Goal: Information Seeking & Learning: Learn about a topic

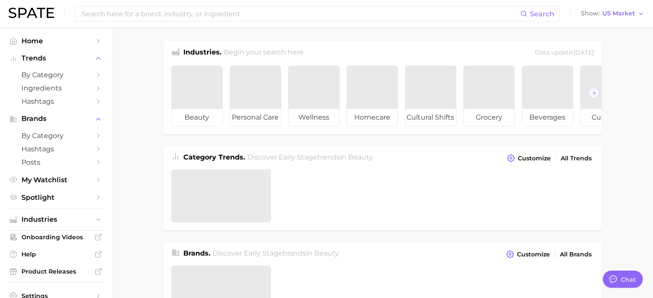
type textarea "x"
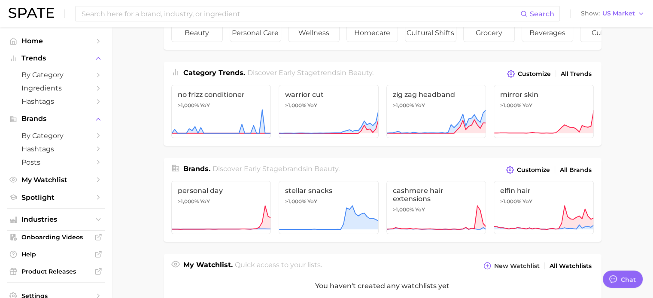
scroll to position [129, 0]
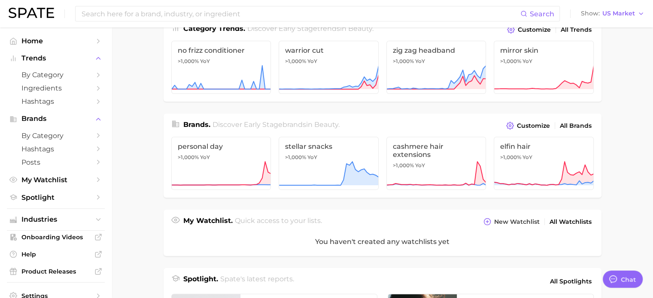
click at [341, 111] on div "Industries. Begin your search here. Data update: [DATE] beauty personal care we…" at bounding box center [382, 212] width 438 height 600
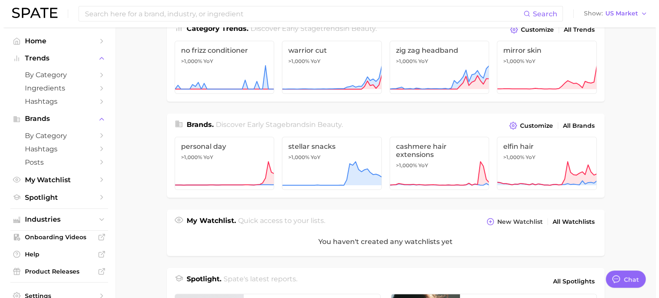
scroll to position [0, 0]
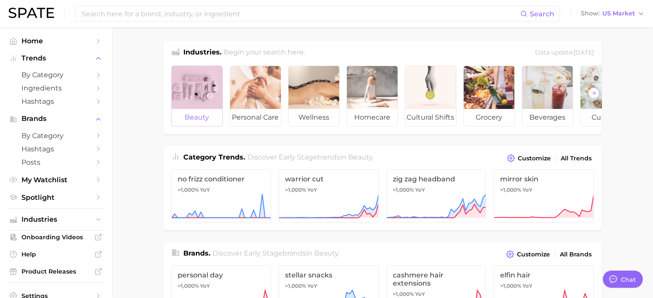
click at [189, 94] on div at bounding box center [197, 87] width 51 height 43
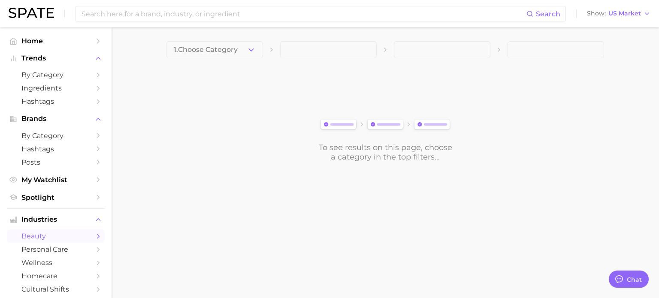
click at [371, 91] on div "To see results on this page, choose a category in the top filters..." at bounding box center [385, 114] width 438 height 96
click at [57, 75] on span "by Category" at bounding box center [55, 75] width 69 height 8
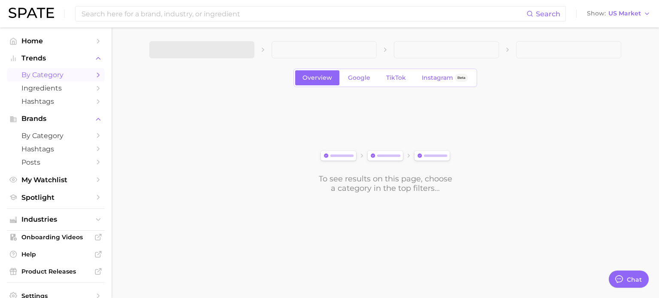
click at [307, 128] on div "To see results on this page, choose a category in the top filters..." at bounding box center [385, 145] width 472 height 96
click at [221, 49] on span "1. Choose Category" at bounding box center [189, 50] width 64 height 8
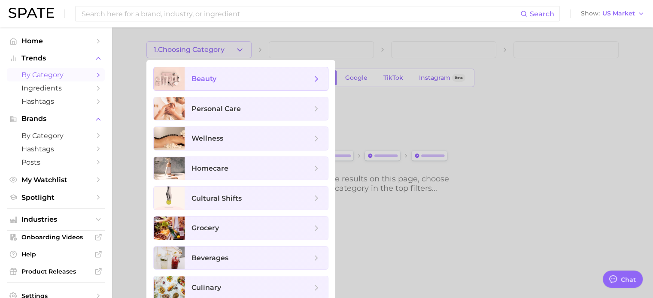
click at [221, 80] on span "beauty" at bounding box center [251, 78] width 120 height 9
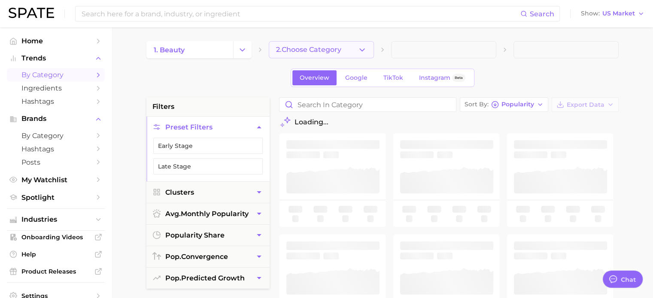
click at [347, 49] on button "2. Choose Category" at bounding box center [321, 49] width 105 height 17
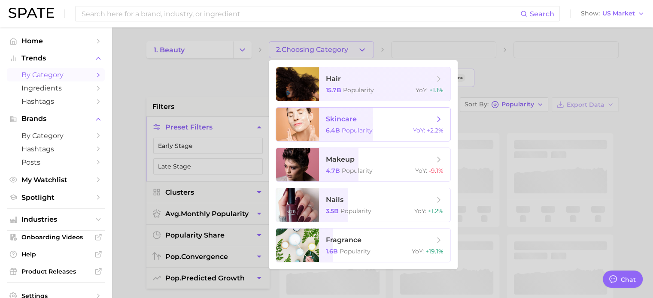
click at [360, 118] on span "skincare" at bounding box center [380, 119] width 108 height 9
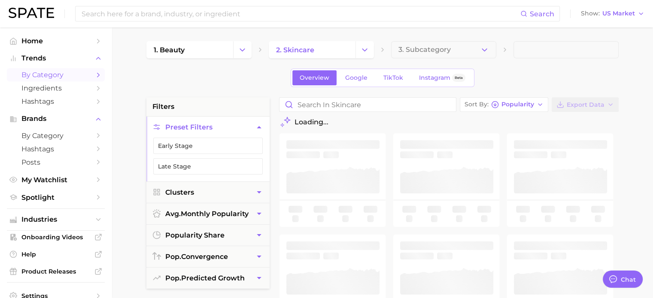
click at [494, 73] on div "Overview Google TikTok Instagram Beta" at bounding box center [382, 78] width 472 height 18
click at [474, 54] on button "3. Subcategory" at bounding box center [443, 49] width 105 height 17
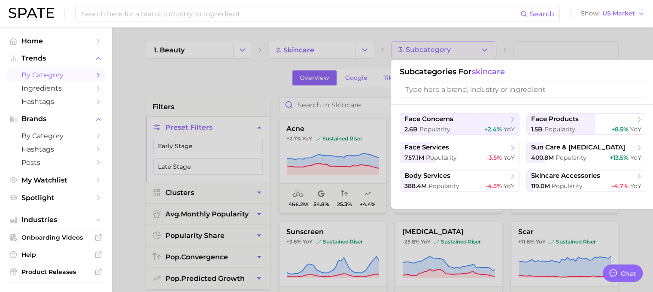
click at [234, 84] on div at bounding box center [326, 146] width 653 height 292
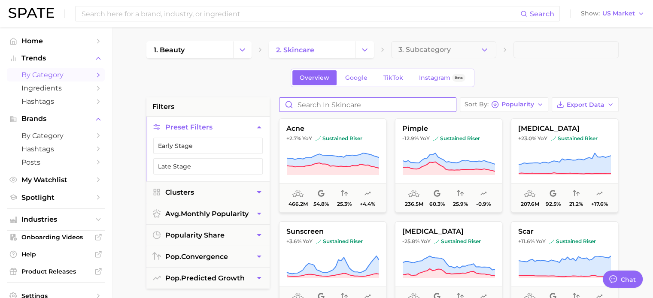
click at [336, 100] on input "Search in skincare" at bounding box center [367, 105] width 176 height 14
type input "ㅊ"
type input "collagen"
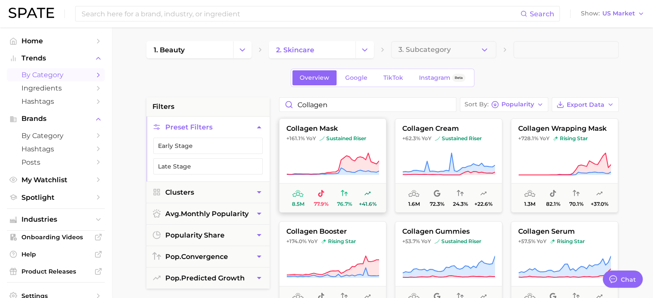
click at [340, 140] on span "sustained riser" at bounding box center [342, 138] width 47 height 7
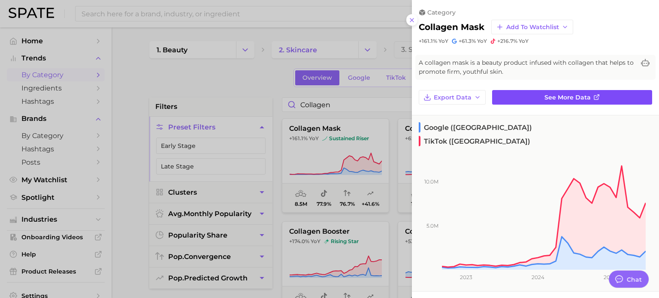
click at [553, 94] on span "See more data" at bounding box center [567, 97] width 46 height 7
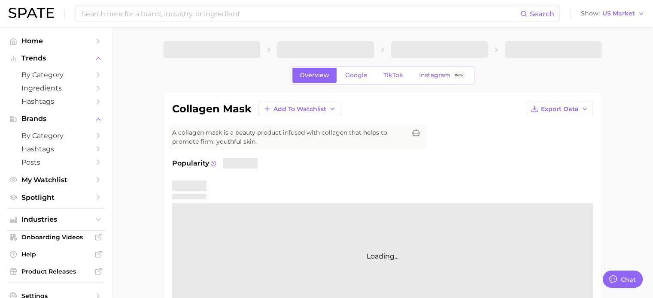
type textarea "x"
